Goal: Information Seeking & Learning: Understand process/instructions

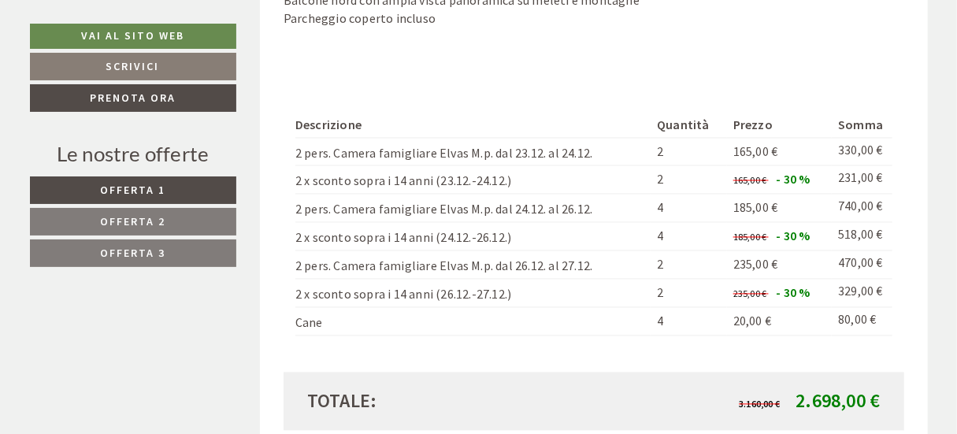
scroll to position [1415, 0]
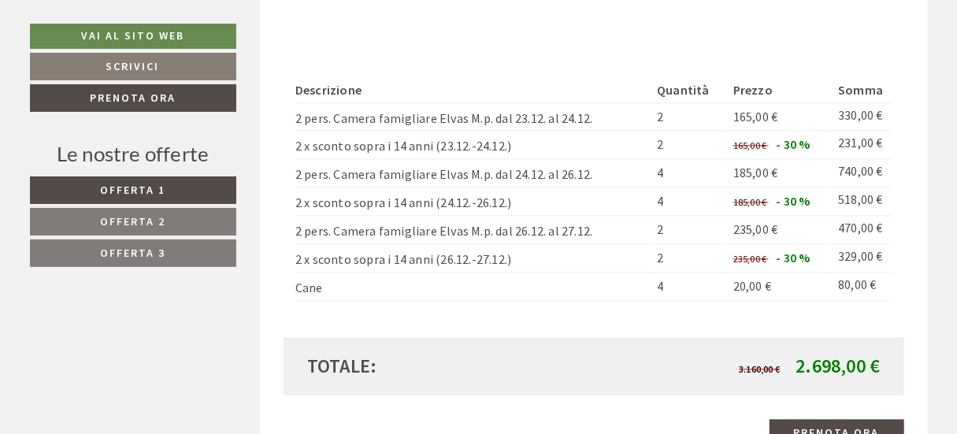
drag, startPoint x: 954, startPoint y: 109, endPoint x: 953, endPoint y: 98, distance: 11.1
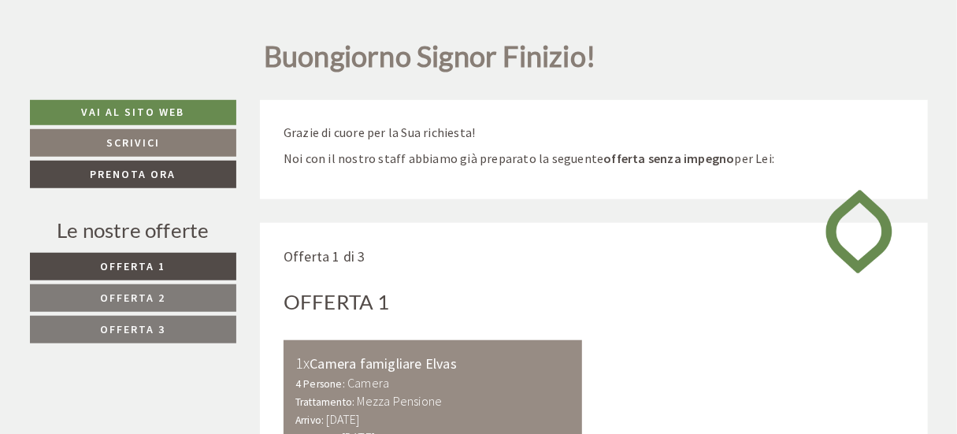
scroll to position [0, 0]
